Goal: Task Accomplishment & Management: Manage account settings

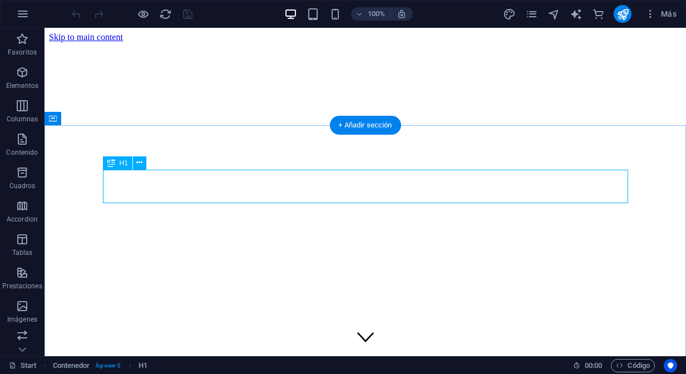
scroll to position [300, 0]
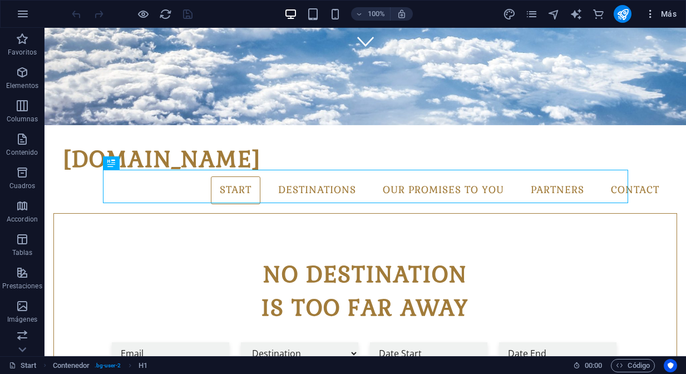
click at [649, 18] on icon "button" at bounding box center [650, 13] width 11 height 11
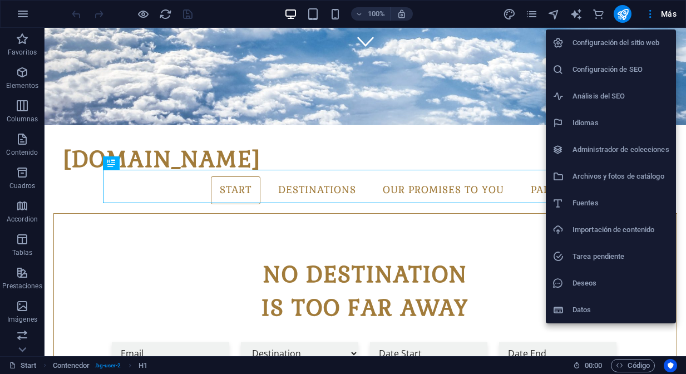
click at [24, 17] on div at bounding box center [343, 187] width 686 height 374
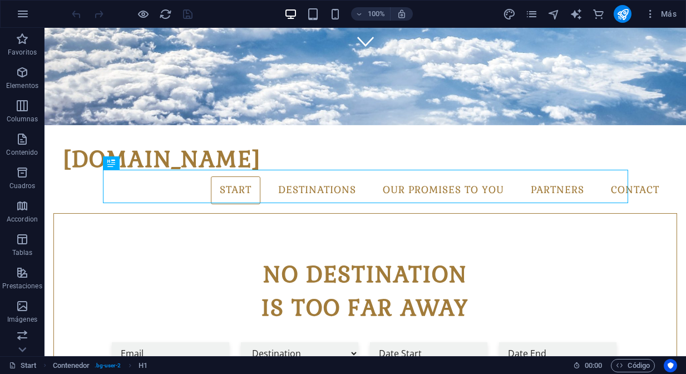
click at [24, 17] on icon "button" at bounding box center [22, 13] width 13 height 13
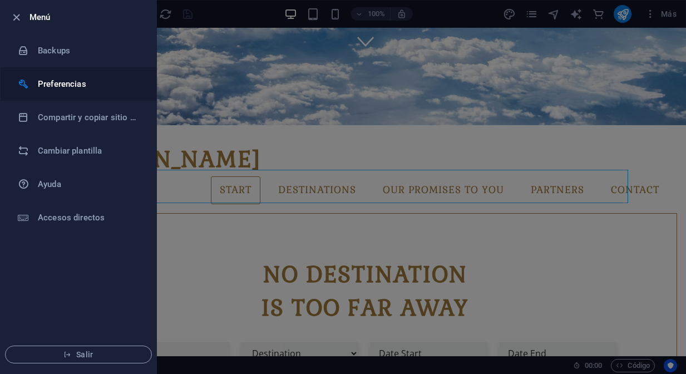
click at [54, 82] on h6 "Preferencias" at bounding box center [89, 83] width 103 height 13
select select "es"
select select "all"
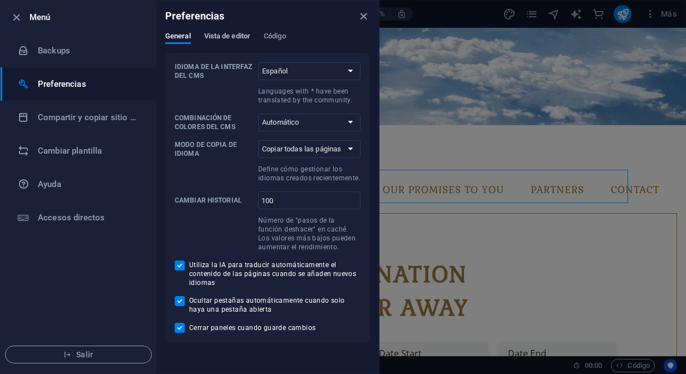
click at [225, 40] on span "Vista de editor" at bounding box center [227, 37] width 46 height 16
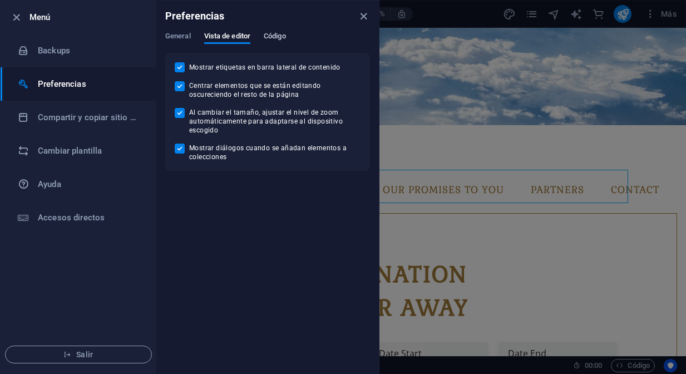
click at [276, 38] on span "Código" at bounding box center [275, 37] width 22 height 16
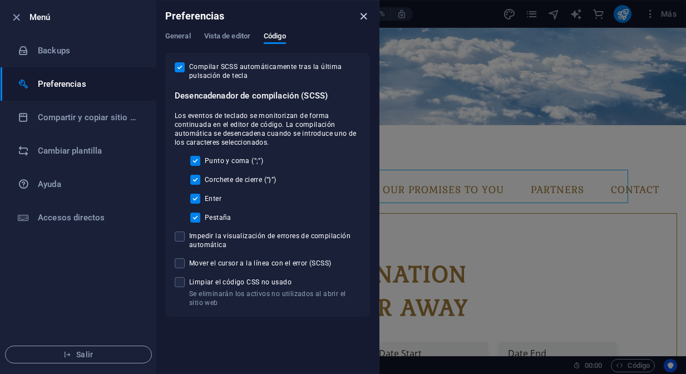
click at [363, 19] on icon "close" at bounding box center [363, 16] width 13 height 13
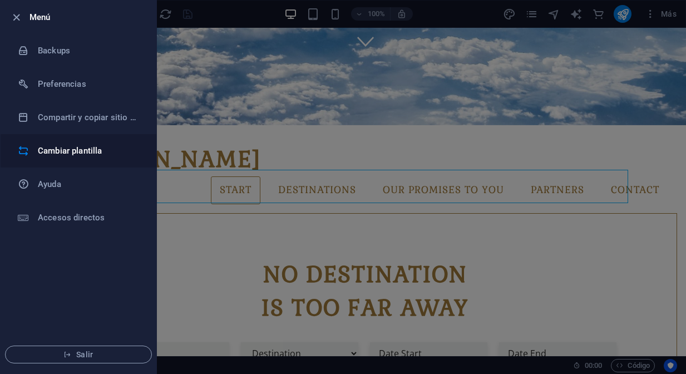
click at [73, 158] on li "Cambiar plantilla" at bounding box center [79, 150] width 156 height 33
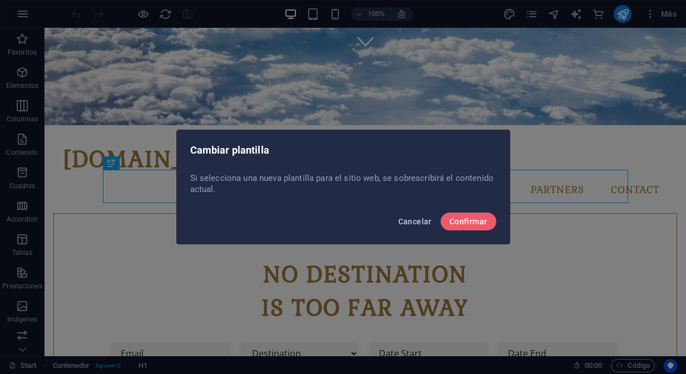
click at [412, 228] on button "Cancelar" at bounding box center [415, 222] width 42 height 18
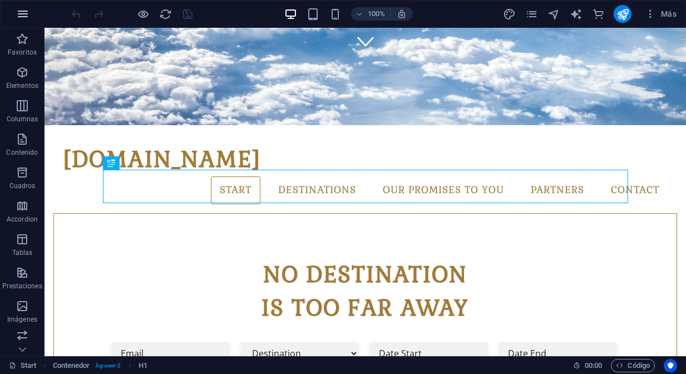
click at [21, 18] on icon "button" at bounding box center [22, 13] width 13 height 13
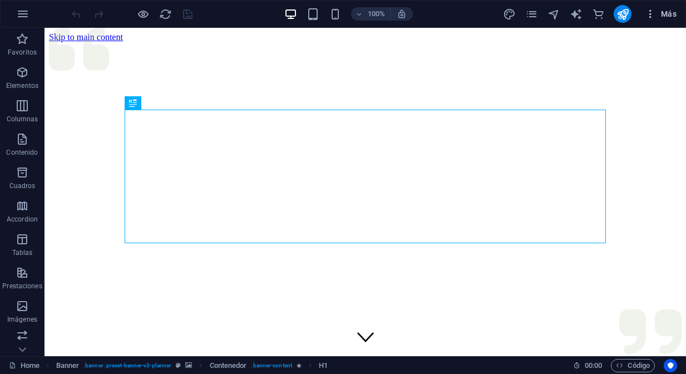
click at [649, 18] on icon "button" at bounding box center [650, 13] width 11 height 11
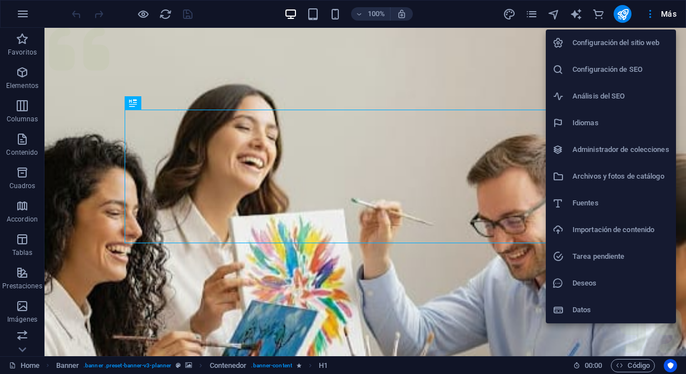
click at [515, 72] on div at bounding box center [343, 187] width 686 height 374
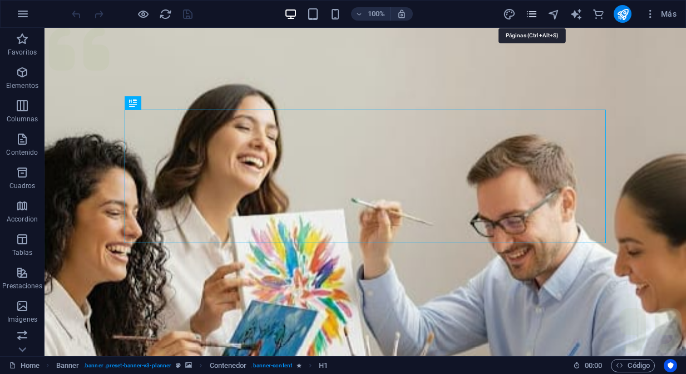
click at [532, 14] on icon "pages" at bounding box center [531, 14] width 13 height 13
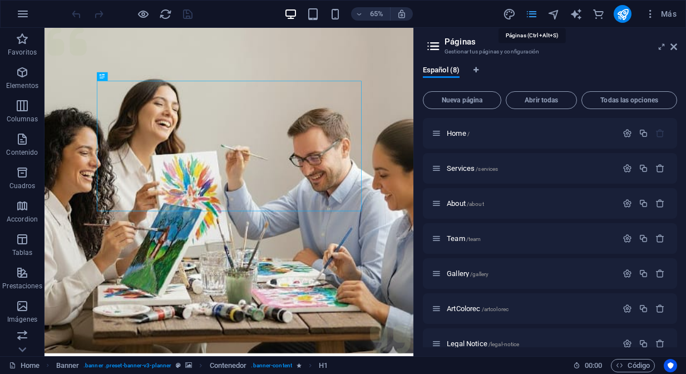
click at [532, 14] on icon "pages" at bounding box center [531, 14] width 13 height 13
click at [675, 48] on icon at bounding box center [673, 46] width 7 height 9
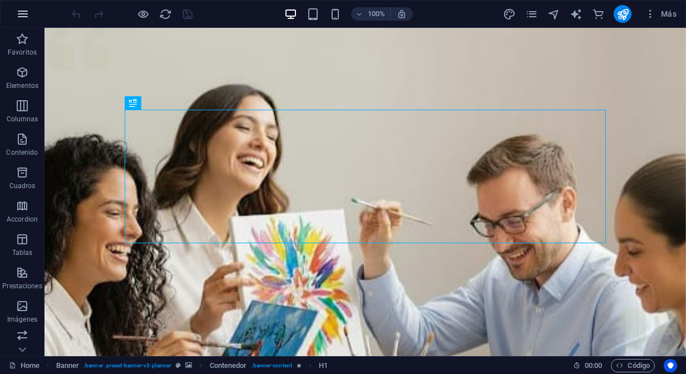
click at [23, 18] on icon "button" at bounding box center [22, 13] width 13 height 13
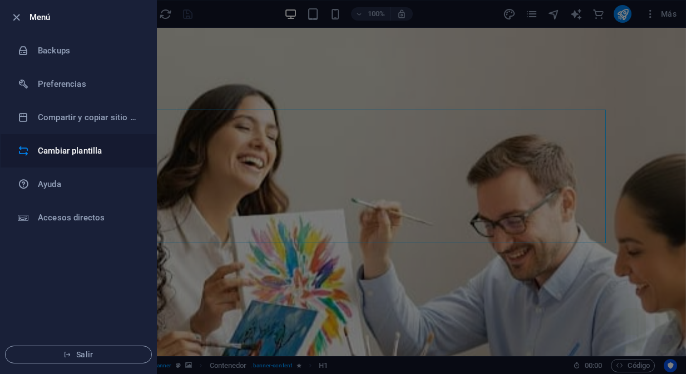
click at [82, 154] on h6 "Cambiar plantilla" at bounding box center [89, 150] width 103 height 13
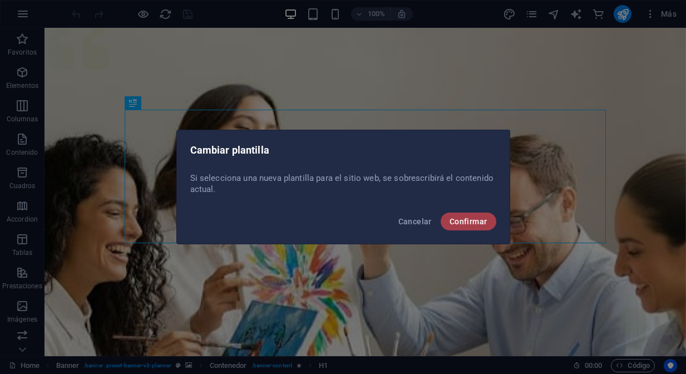
click at [461, 221] on span "Confirmar" at bounding box center [469, 221] width 38 height 9
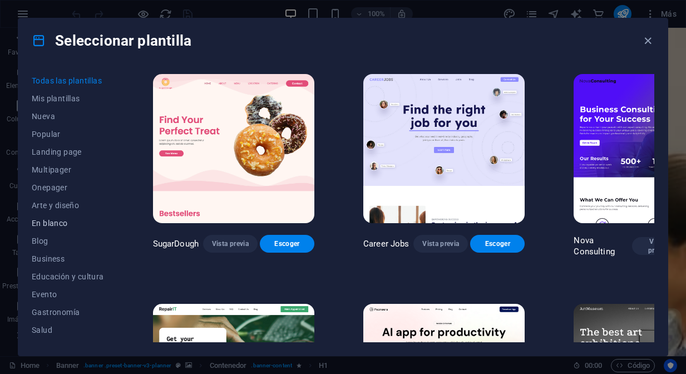
click at [55, 221] on span "En blanco" at bounding box center [68, 223] width 72 height 9
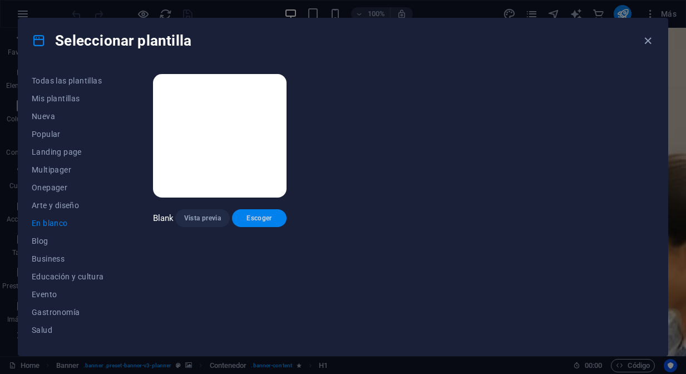
click at [270, 220] on span "Escoger" at bounding box center [259, 218] width 37 height 9
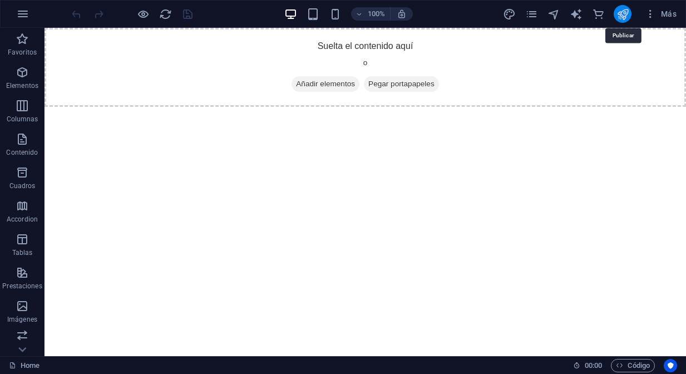
click at [624, 16] on icon "publish" at bounding box center [622, 14] width 13 height 13
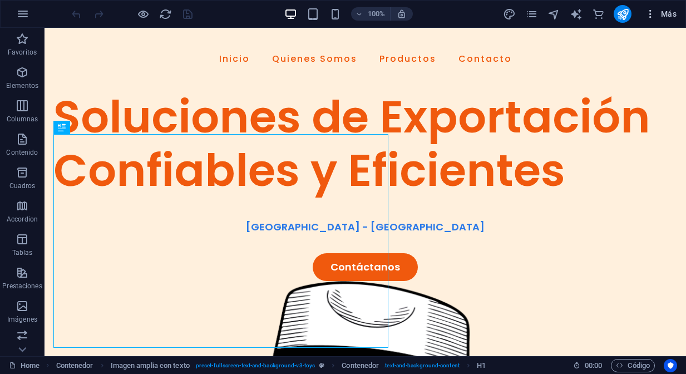
click at [651, 17] on icon "button" at bounding box center [650, 13] width 11 height 11
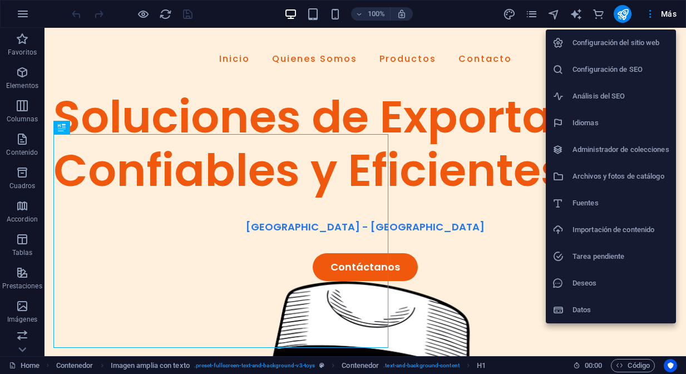
click at [612, 230] on h6 "Importación de contenido" at bounding box center [620, 229] width 97 height 13
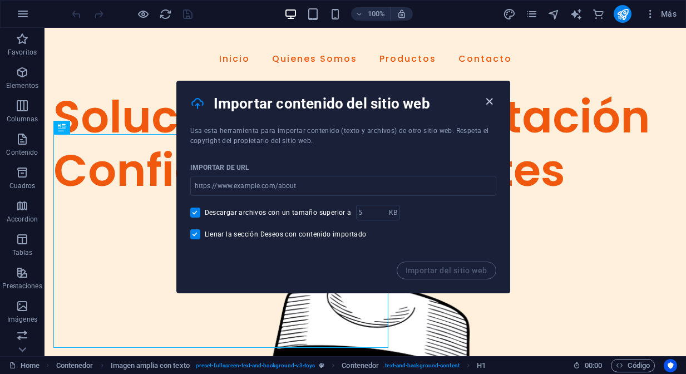
click at [490, 100] on icon "button" at bounding box center [489, 101] width 13 height 13
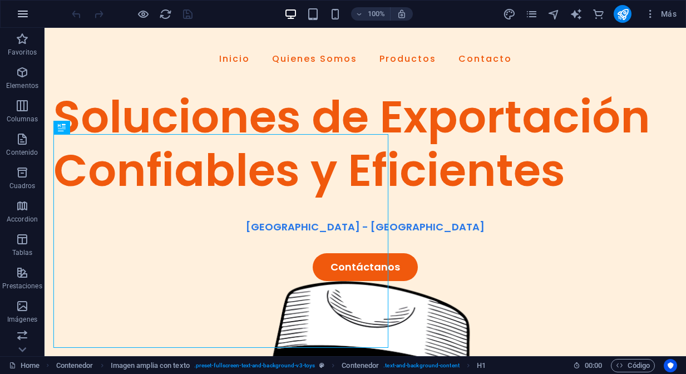
click at [25, 17] on icon "button" at bounding box center [22, 13] width 13 height 13
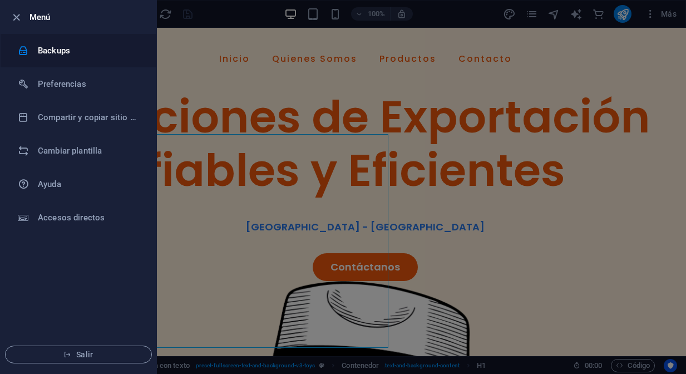
click at [53, 56] on h6 "Backups" at bounding box center [89, 50] width 103 height 13
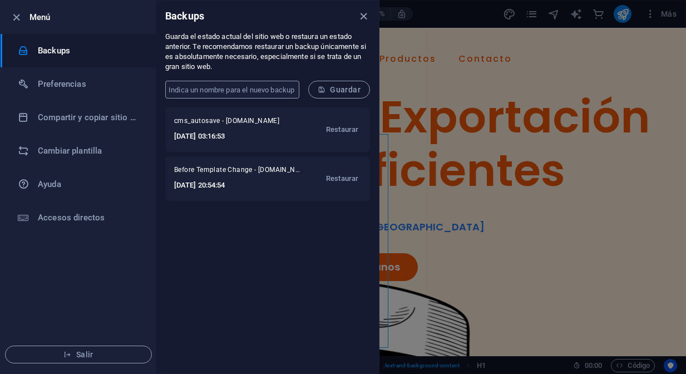
click at [198, 93] on input "text" at bounding box center [232, 90] width 134 height 18
type input "donefrenver1"
click at [347, 93] on span "Guardar" at bounding box center [339, 89] width 43 height 9
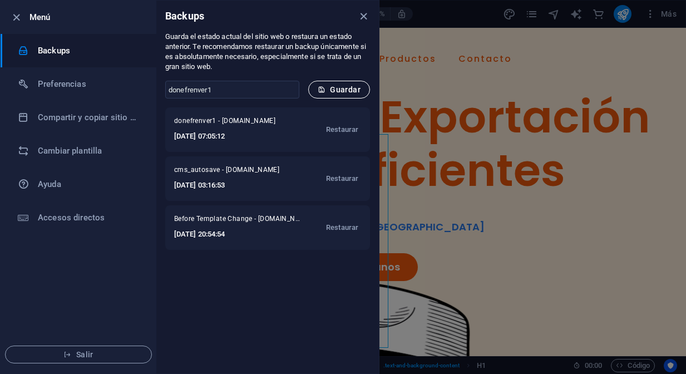
click at [347, 93] on span "Guardar" at bounding box center [339, 89] width 43 height 9
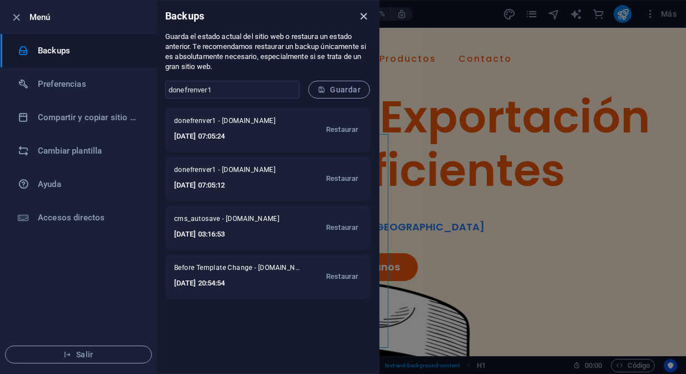
click at [363, 19] on icon "close" at bounding box center [363, 16] width 13 height 13
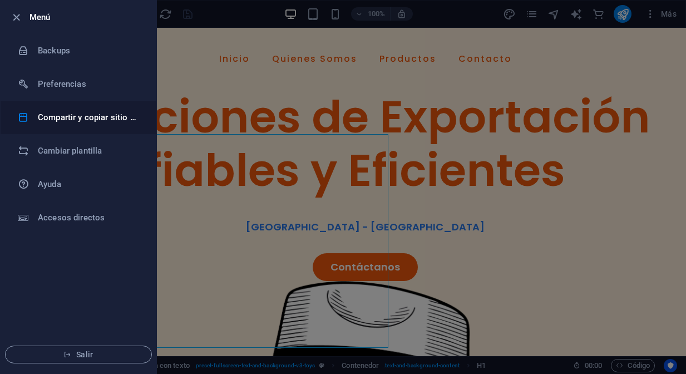
click at [97, 122] on h6 "Compartir y copiar sitio web" at bounding box center [89, 117] width 103 height 13
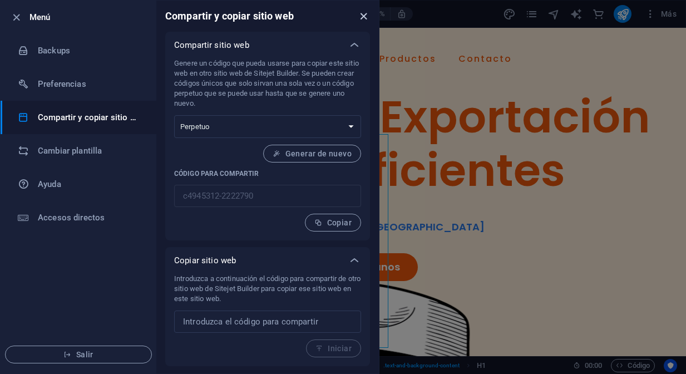
click at [364, 17] on icon "close" at bounding box center [363, 16] width 13 height 13
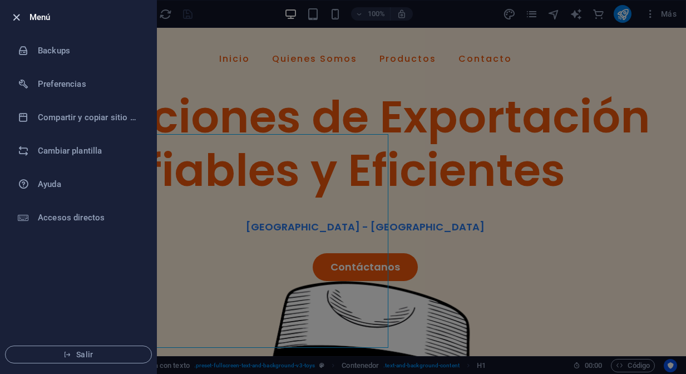
click at [14, 21] on icon "button" at bounding box center [16, 17] width 13 height 13
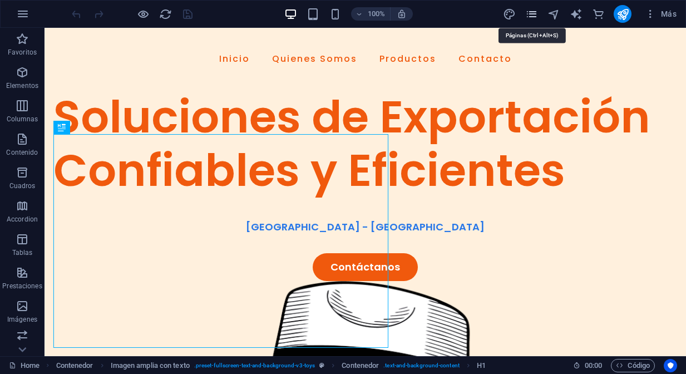
click at [534, 18] on icon "pages" at bounding box center [531, 14] width 13 height 13
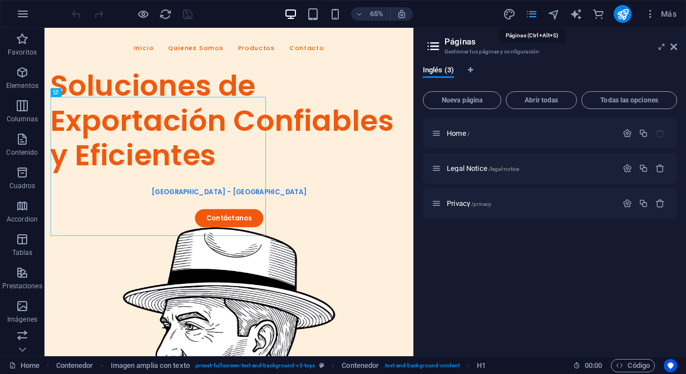
click at [534, 18] on icon "pages" at bounding box center [531, 14] width 13 height 13
click at [677, 50] on icon at bounding box center [673, 46] width 7 height 9
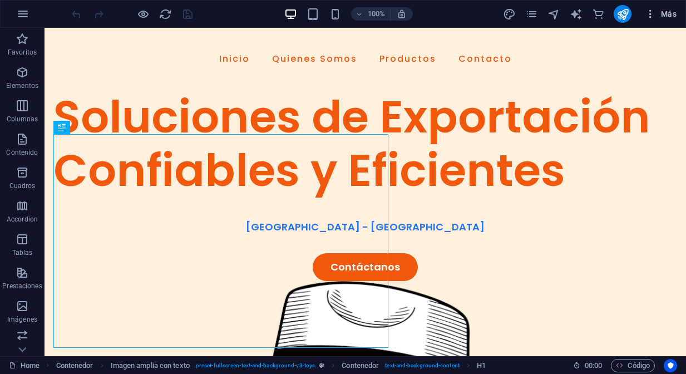
click at [669, 18] on span "Más" at bounding box center [661, 13] width 32 height 11
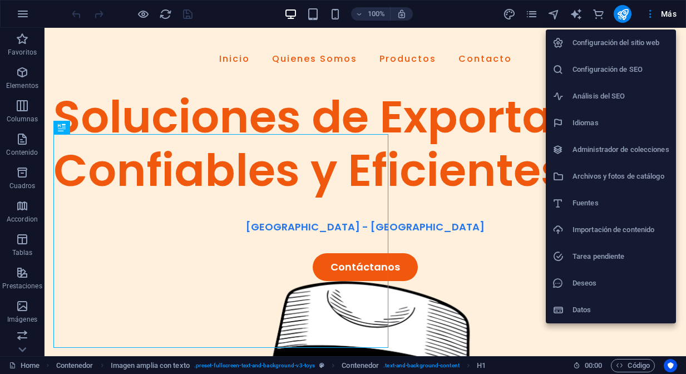
click at [534, 17] on div at bounding box center [343, 187] width 686 height 374
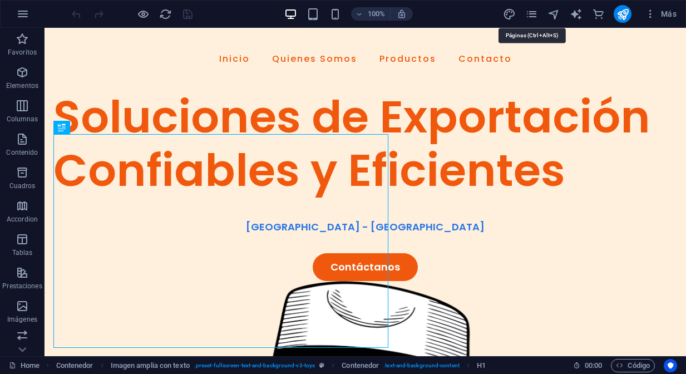
click at [534, 17] on icon "pages" at bounding box center [531, 14] width 13 height 13
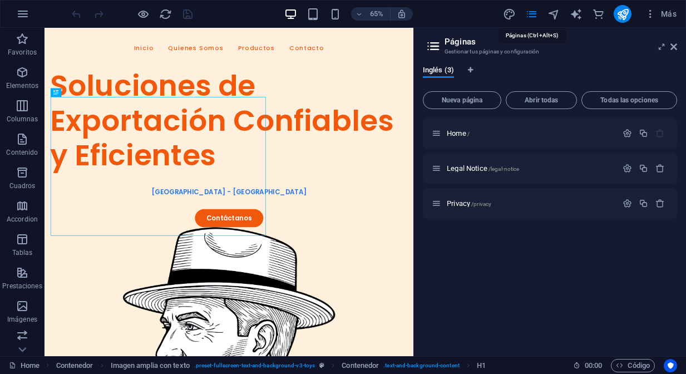
click at [534, 17] on icon "pages" at bounding box center [531, 14] width 13 height 13
click at [675, 49] on icon at bounding box center [673, 46] width 7 height 9
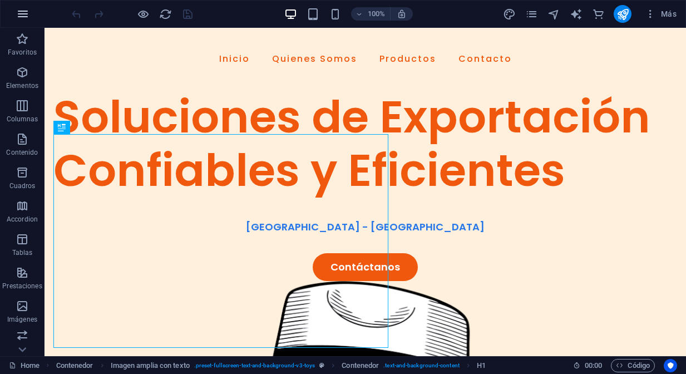
click at [24, 14] on icon "button" at bounding box center [22, 13] width 13 height 13
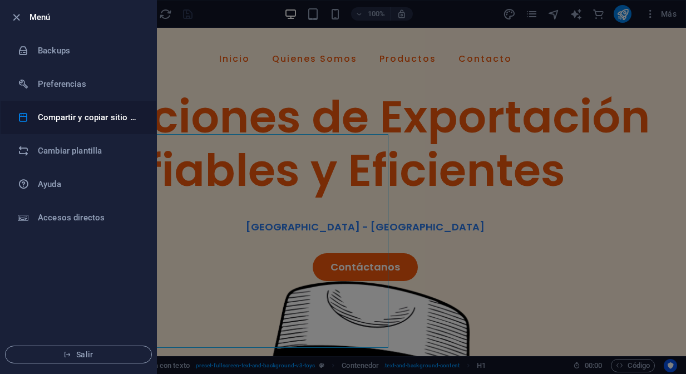
click at [52, 118] on h6 "Compartir y copiar sitio web" at bounding box center [89, 117] width 103 height 13
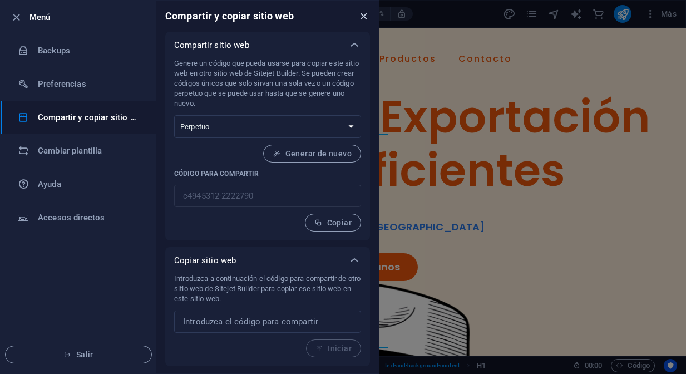
click at [363, 18] on icon "close" at bounding box center [363, 16] width 13 height 13
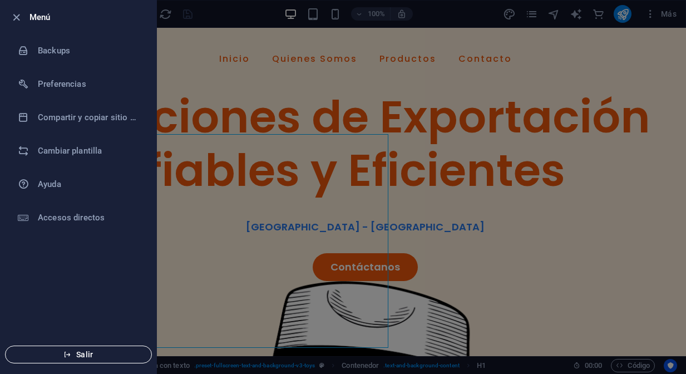
click at [71, 360] on button "Salir" at bounding box center [78, 354] width 147 height 18
